Goal: Information Seeking & Learning: Find specific fact

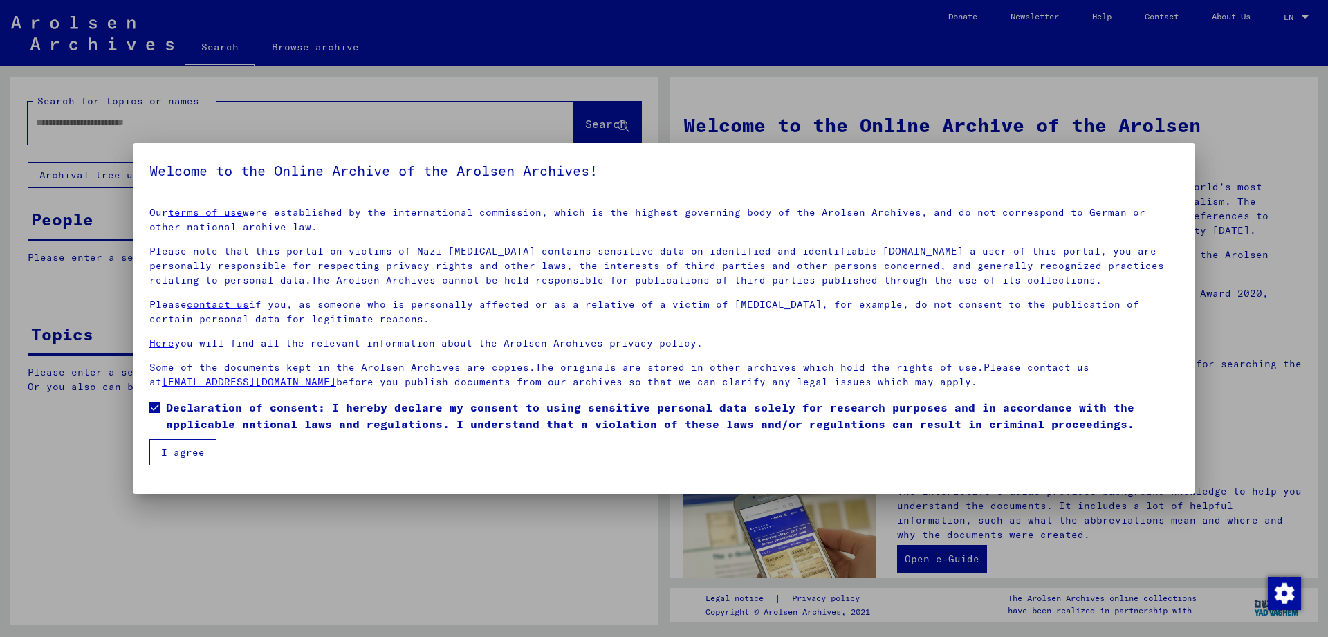
click at [181, 455] on button "I agree" at bounding box center [182, 452] width 67 height 26
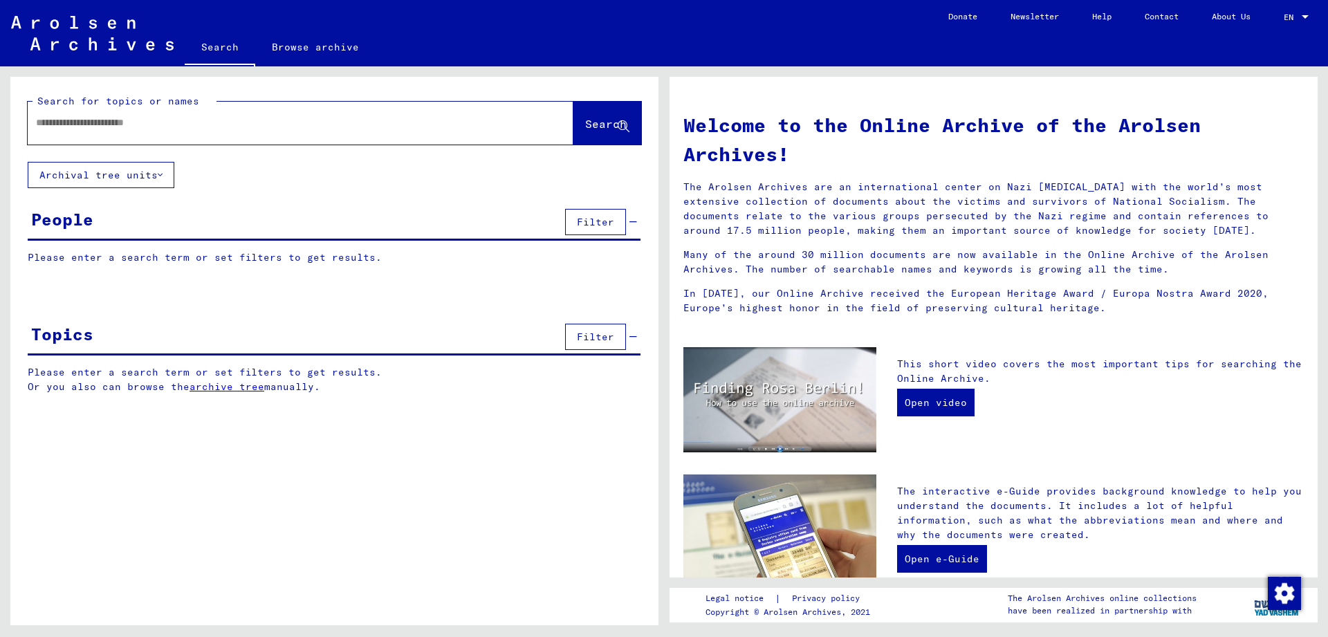
click at [91, 125] on input "text" at bounding box center [284, 123] width 496 height 15
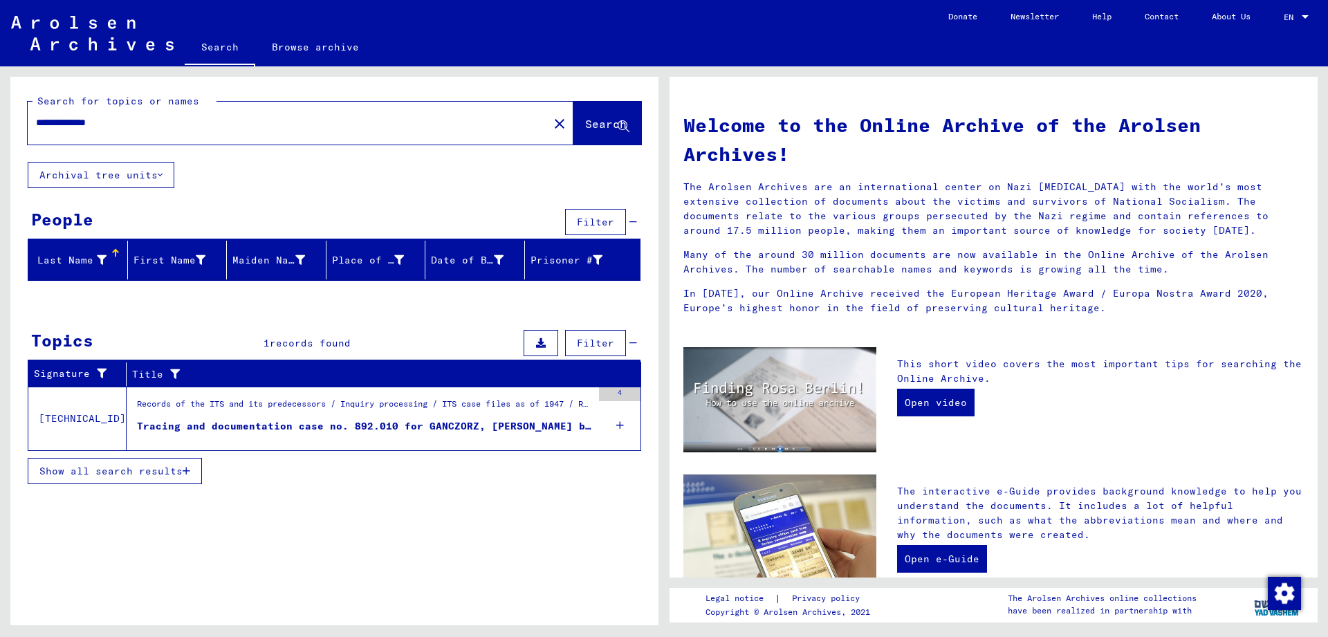
type input "**********"
click at [399, 430] on div "Tracing and documentation case no. 892.010 for GANCZORZ, [PERSON_NAME] born [DE…" at bounding box center [364, 426] width 455 height 15
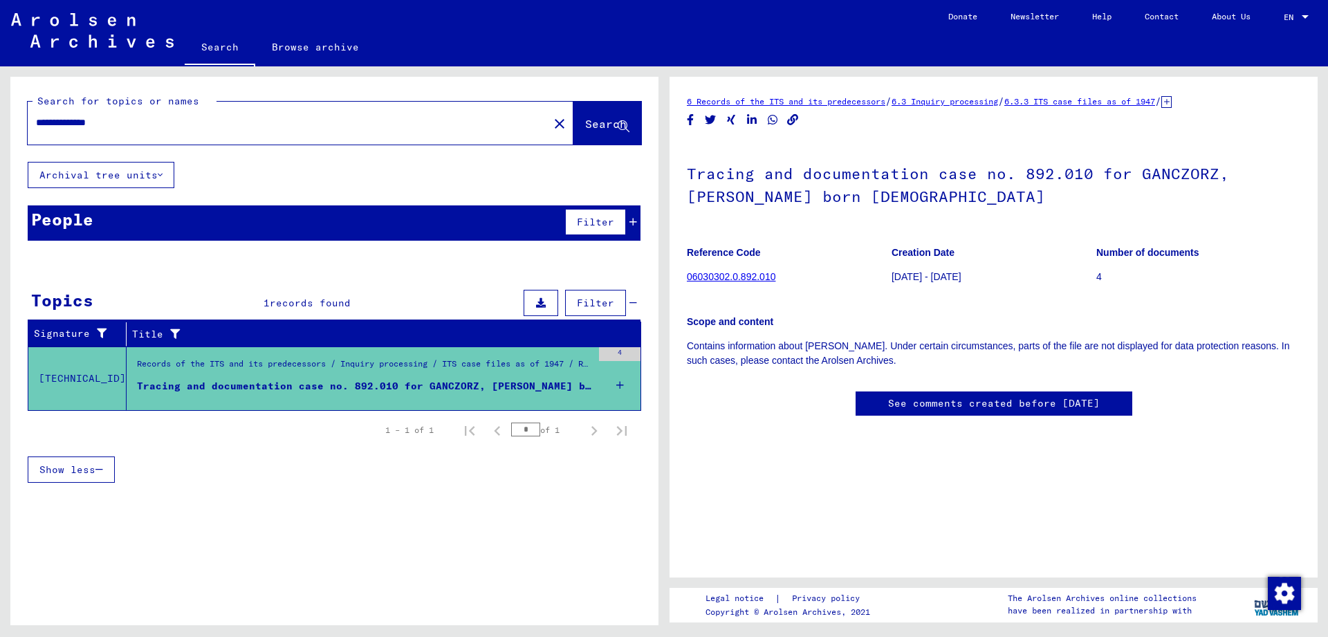
click at [622, 383] on icon at bounding box center [620, 385] width 8 height 48
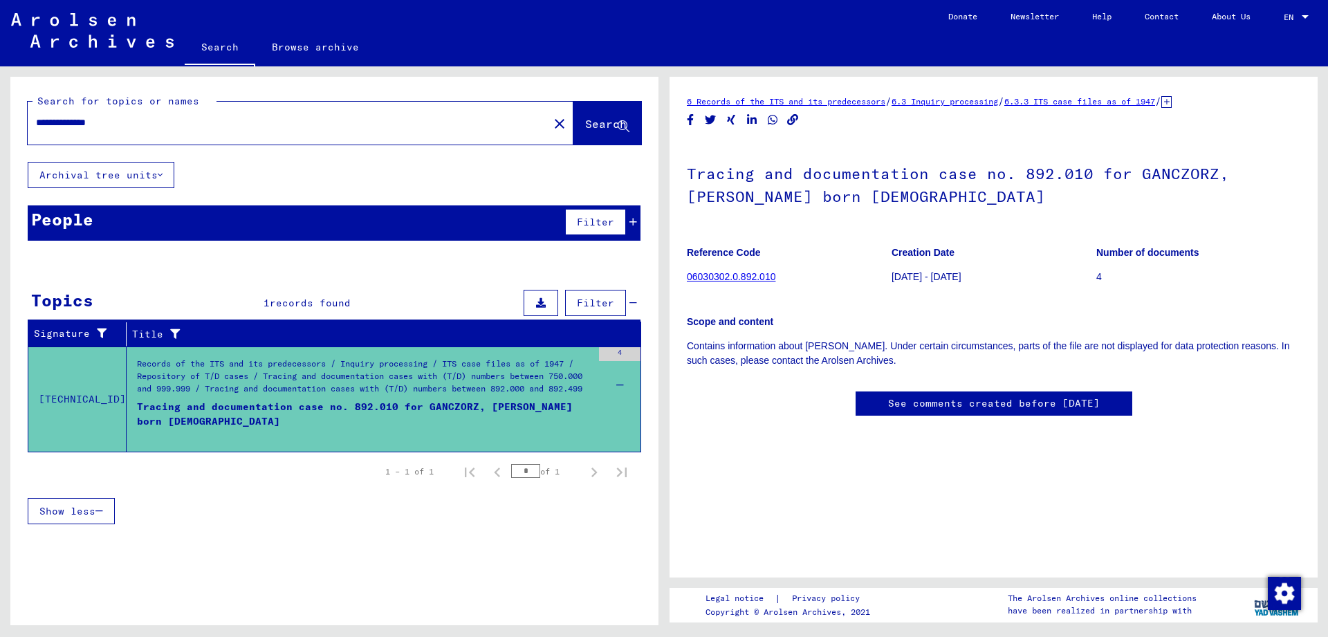
click at [61, 514] on span "Show less" at bounding box center [67, 511] width 56 height 12
